Goal: Transaction & Acquisition: Purchase product/service

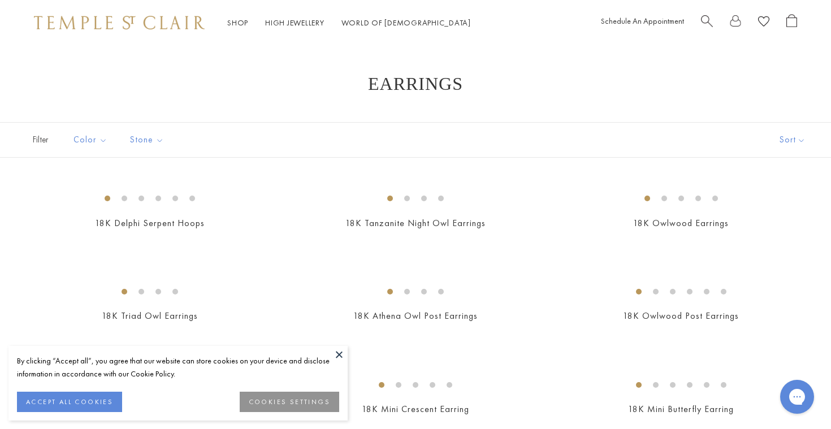
click at [339, 350] on button at bounding box center [339, 354] width 17 height 17
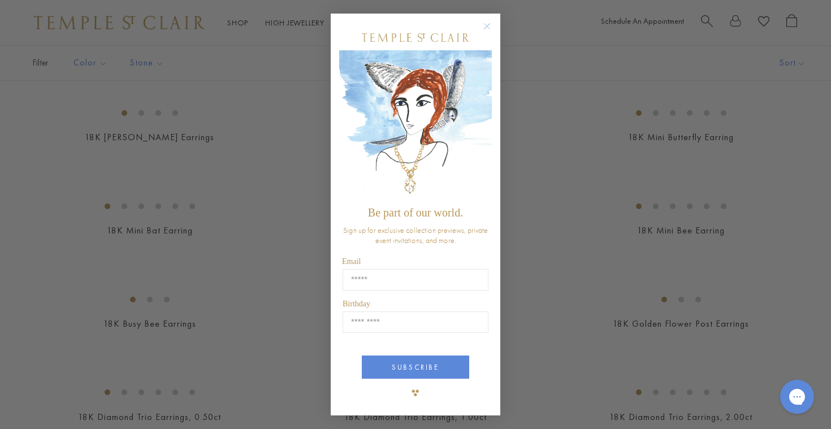
scroll to position [278, 0]
click at [486, 24] on circle "Close dialog" at bounding box center [488, 26] width 14 height 14
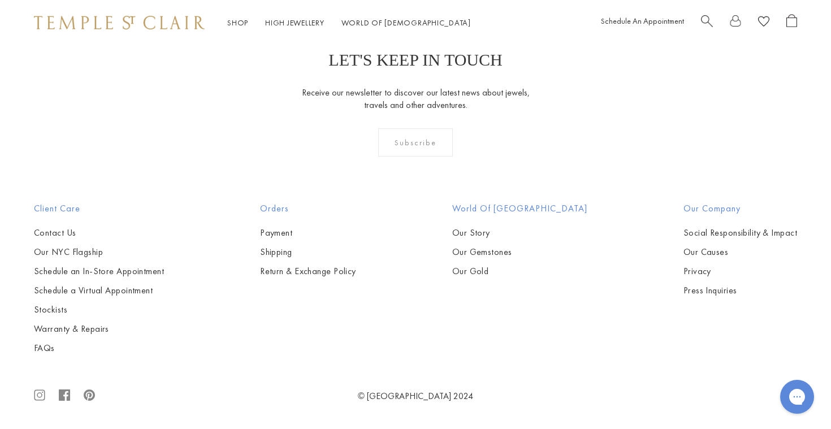
scroll to position [5016, 0]
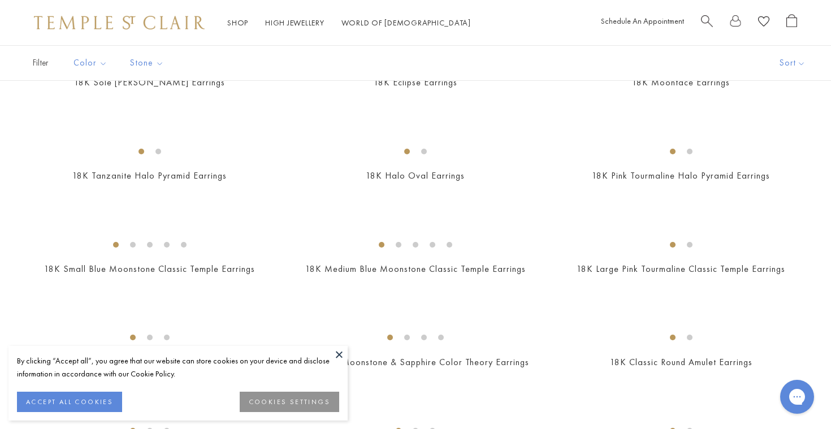
scroll to position [355, 0]
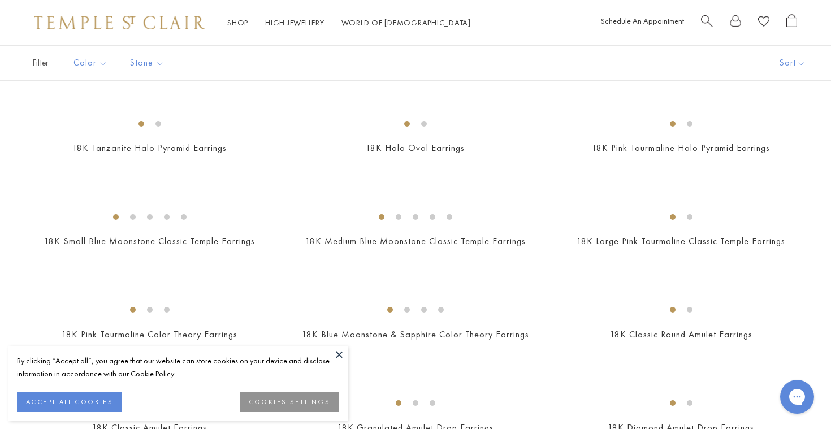
click at [338, 351] on button at bounding box center [339, 354] width 17 height 17
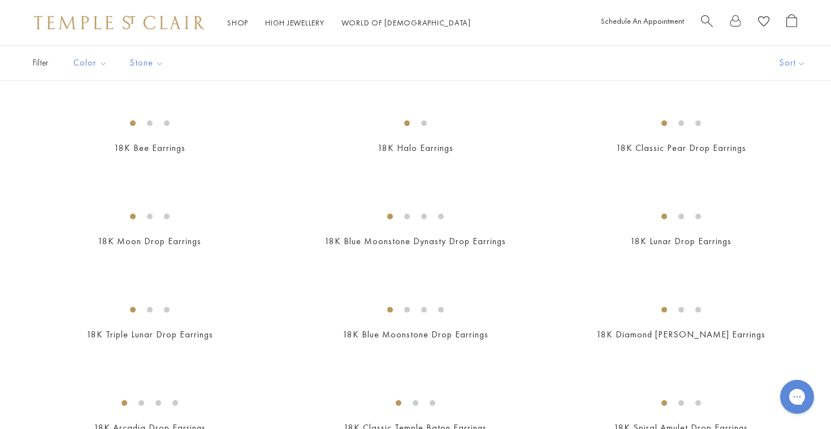
scroll to position [730, 0]
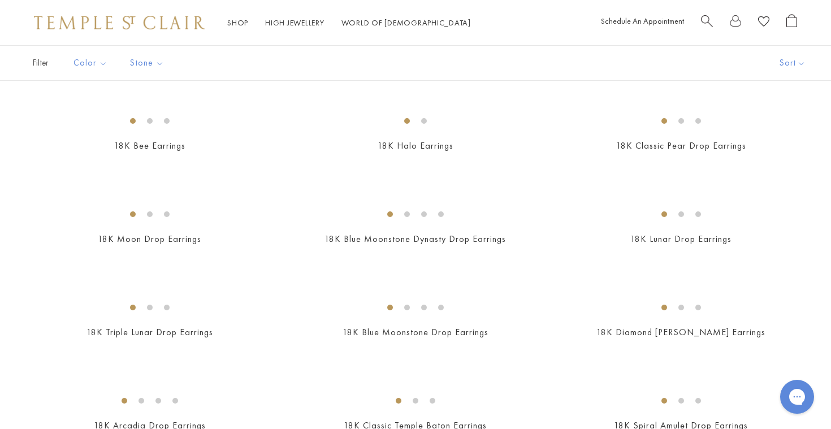
click at [0, 0] on img at bounding box center [0, 0] width 0 height 0
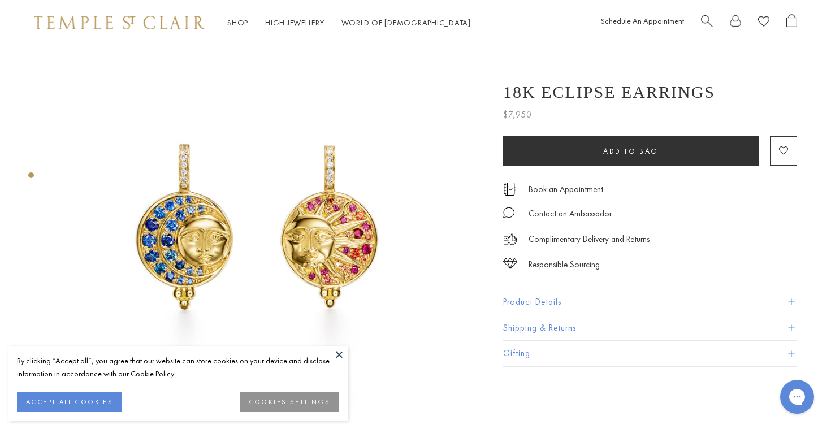
scroll to position [37, 0]
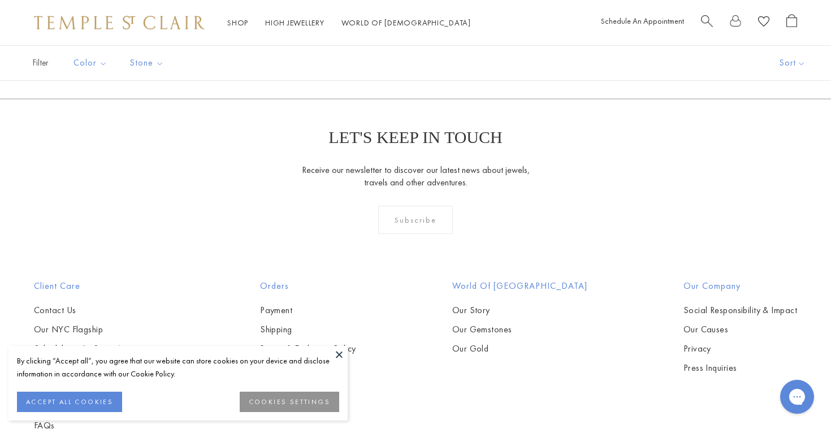
scroll to position [1417, 0]
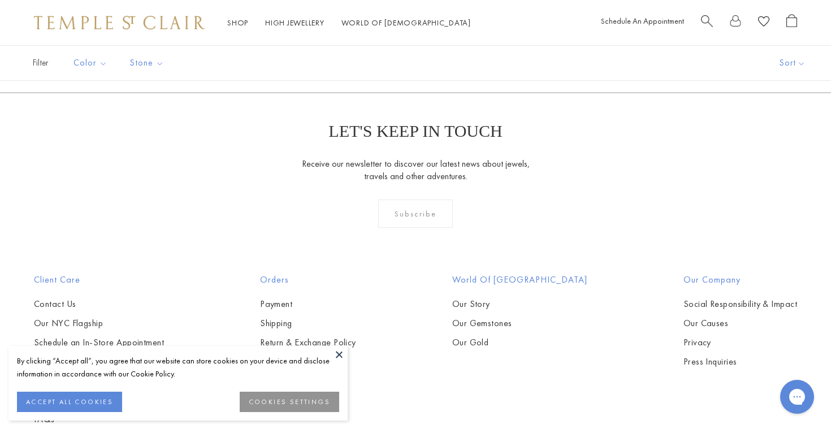
click at [0, 0] on img at bounding box center [0, 0] width 0 height 0
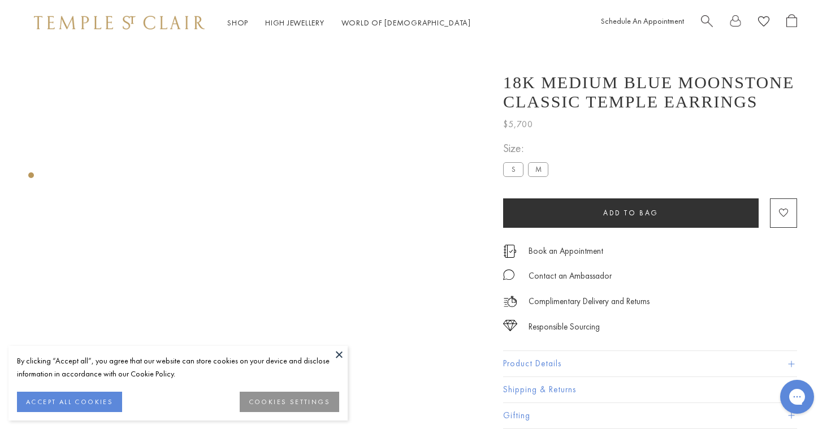
scroll to position [45, 0]
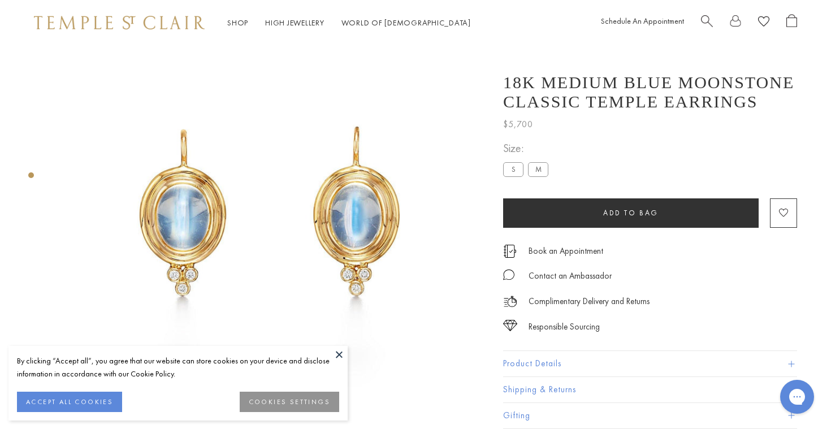
click at [514, 167] on label "S" at bounding box center [513, 169] width 20 height 14
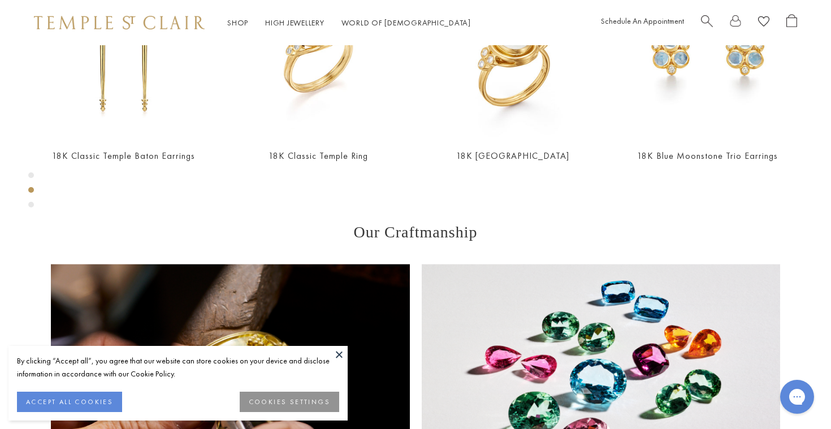
scroll to position [586, 0]
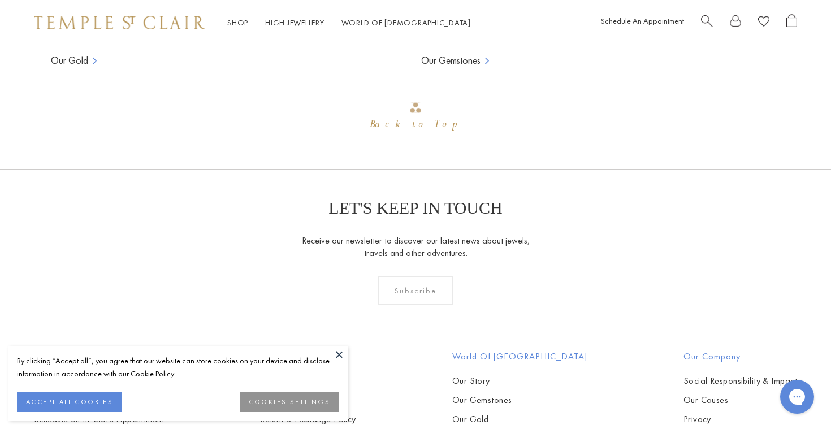
scroll to position [1106, 0]
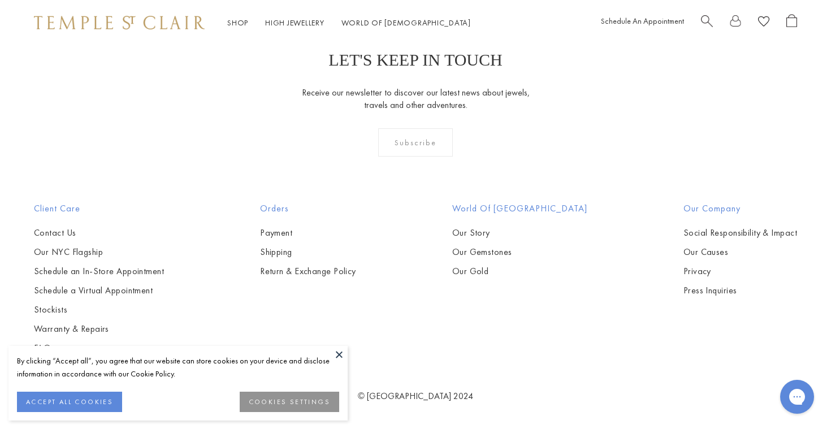
scroll to position [4230, 0]
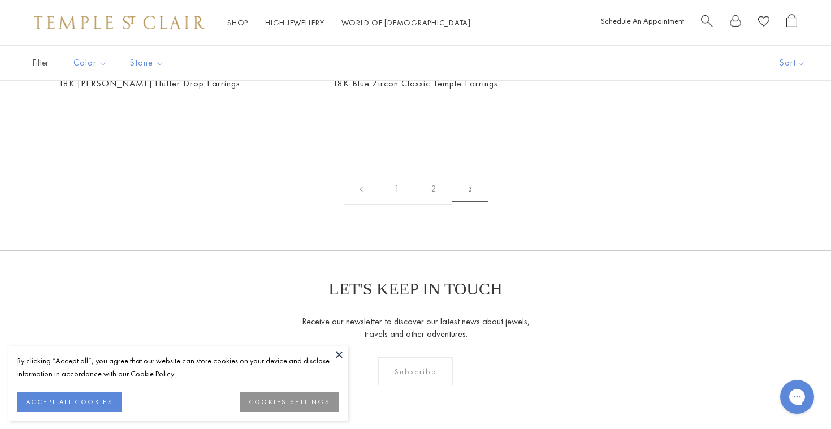
scroll to position [130, 0]
